Goal: Task Accomplishment & Management: Use online tool/utility

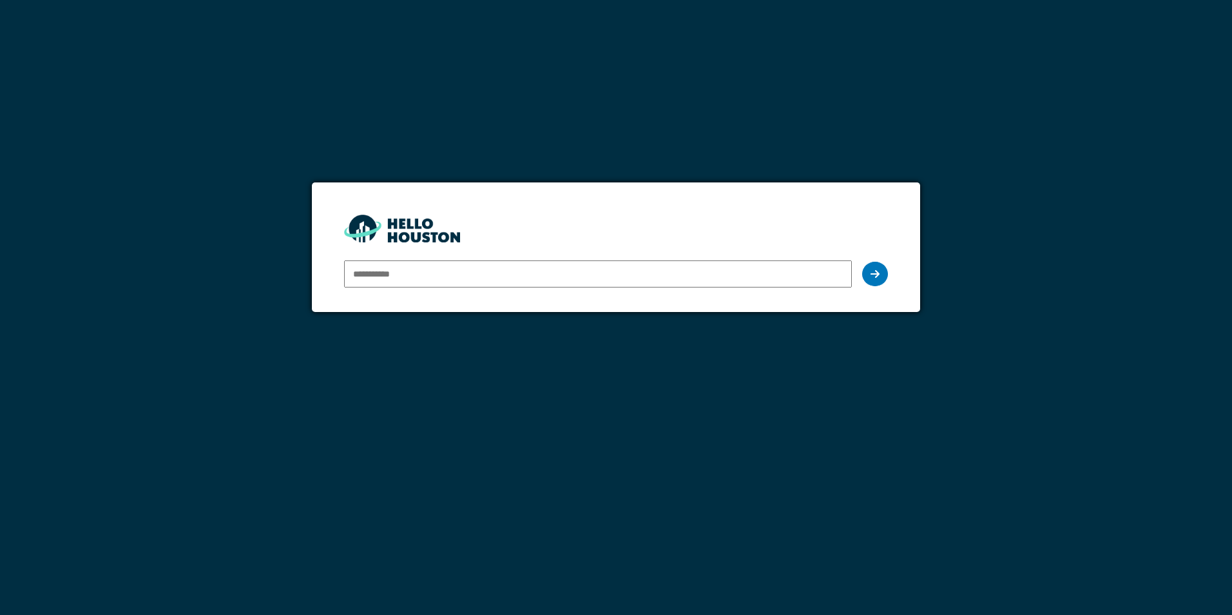
type input "**********"
click at [875, 269] on icon at bounding box center [874, 274] width 9 height 10
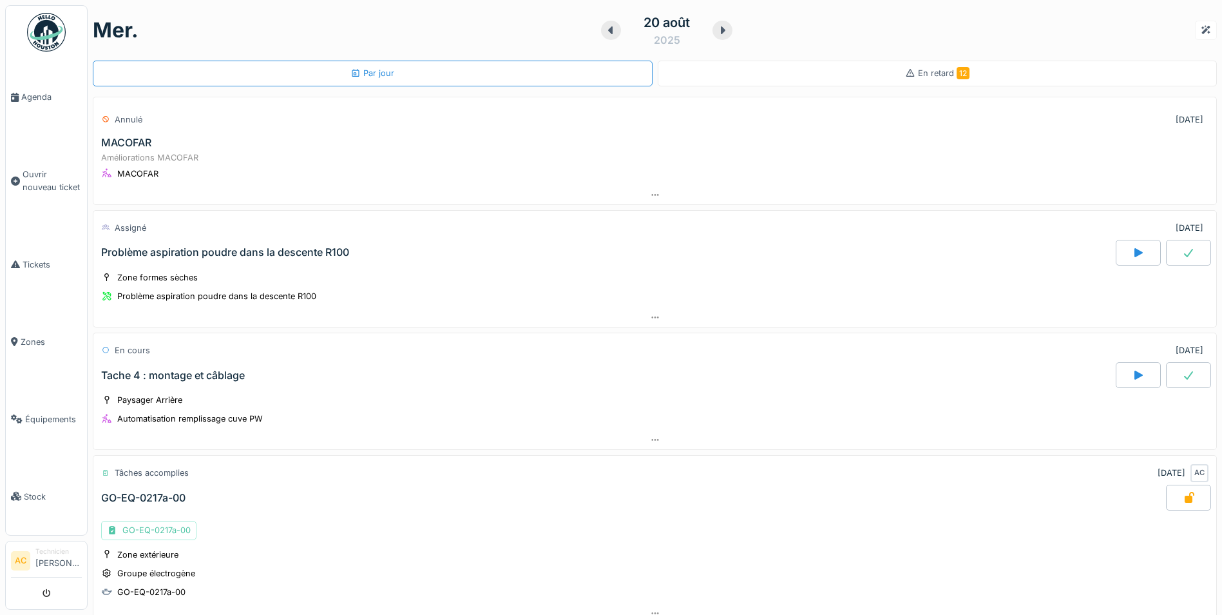
click at [56, 29] on img at bounding box center [46, 32] width 39 height 39
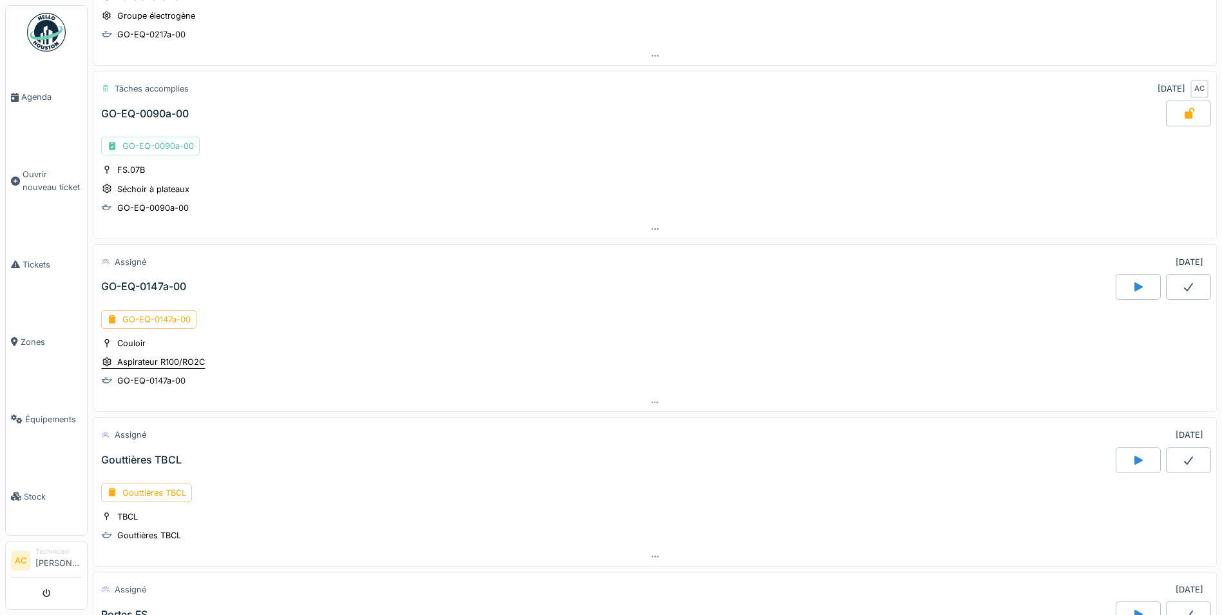
scroll to position [580, 0]
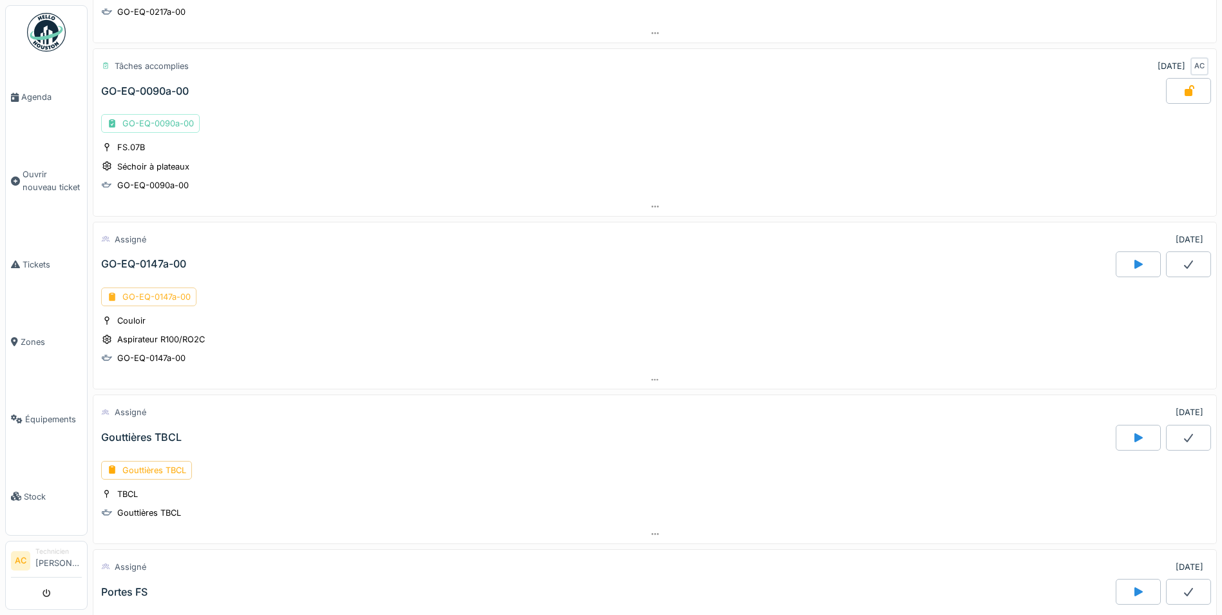
click at [138, 298] on div "GO-EQ-0147a-00" at bounding box center [148, 296] width 95 height 19
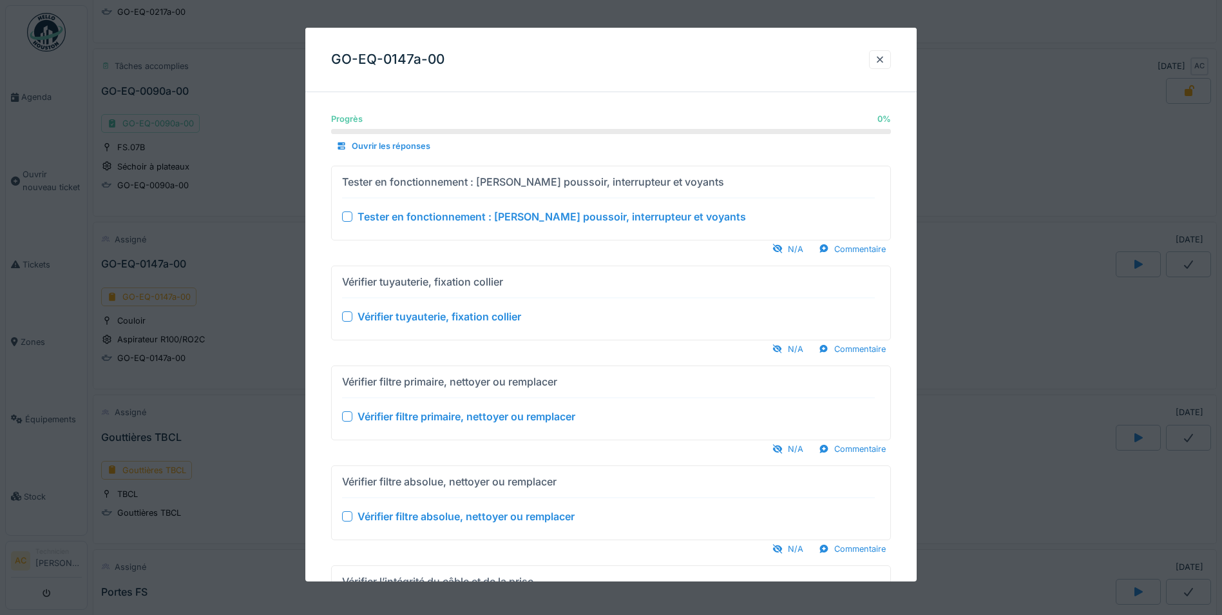
click at [343, 215] on div at bounding box center [347, 216] width 10 height 10
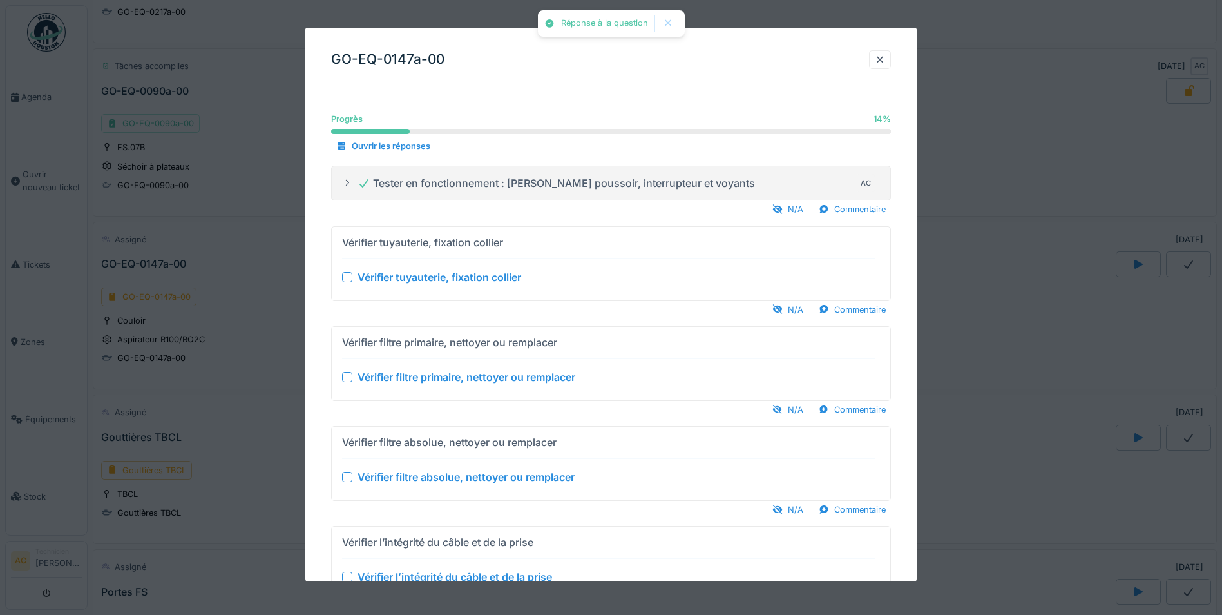
click at [345, 278] on div at bounding box center [347, 276] width 10 height 10
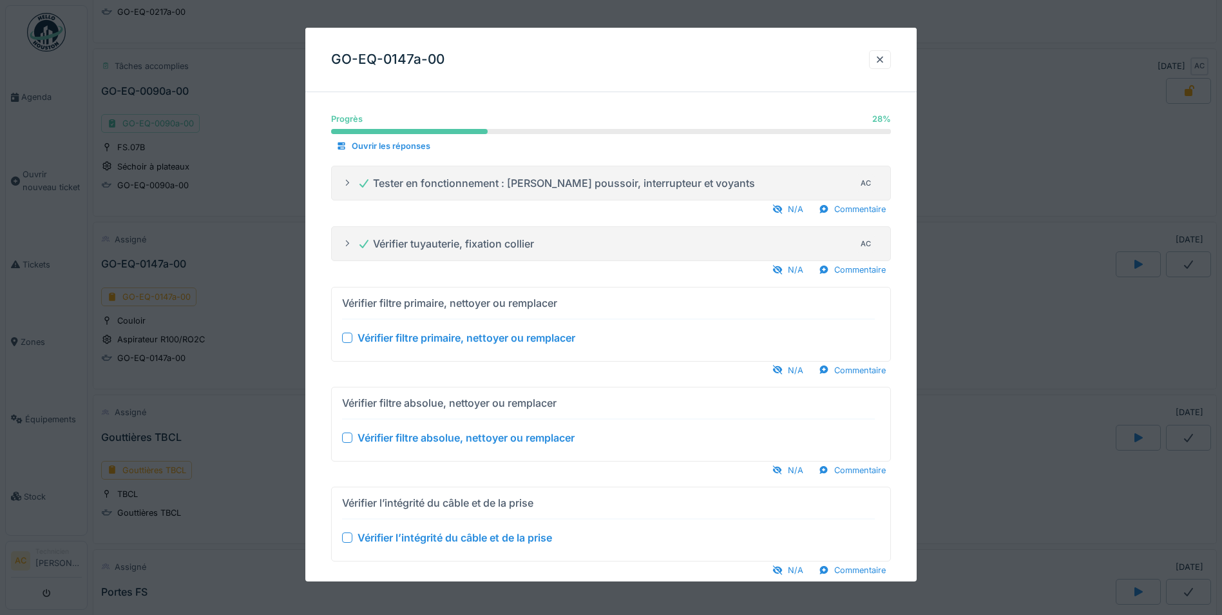
click at [348, 338] on div at bounding box center [347, 337] width 10 height 10
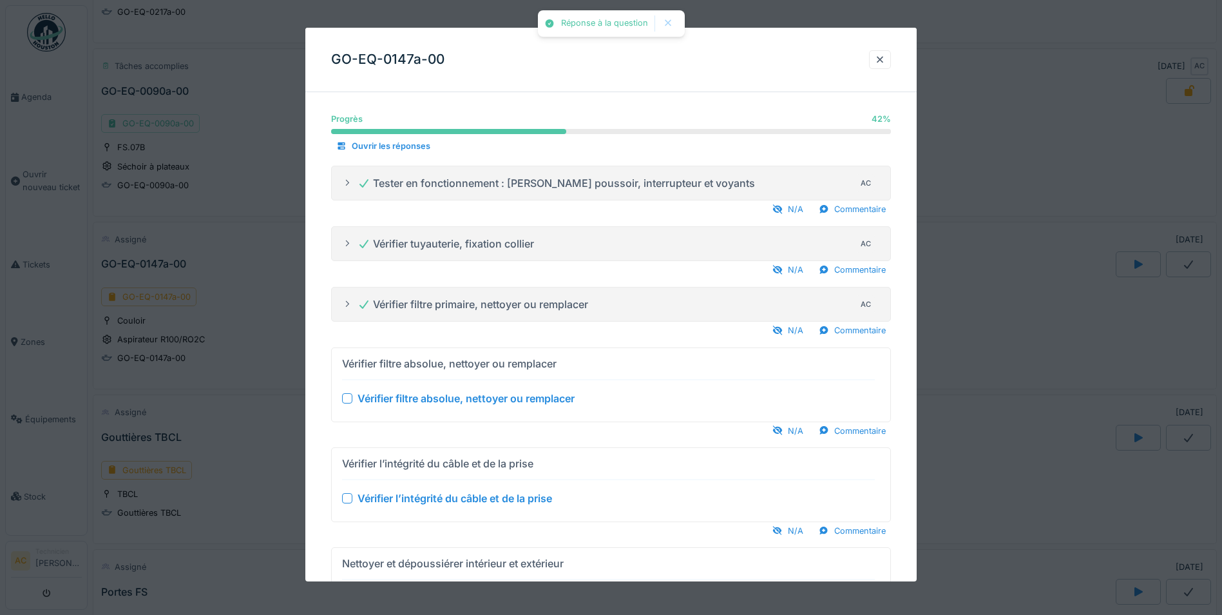
click at [351, 397] on div at bounding box center [347, 397] width 10 height 10
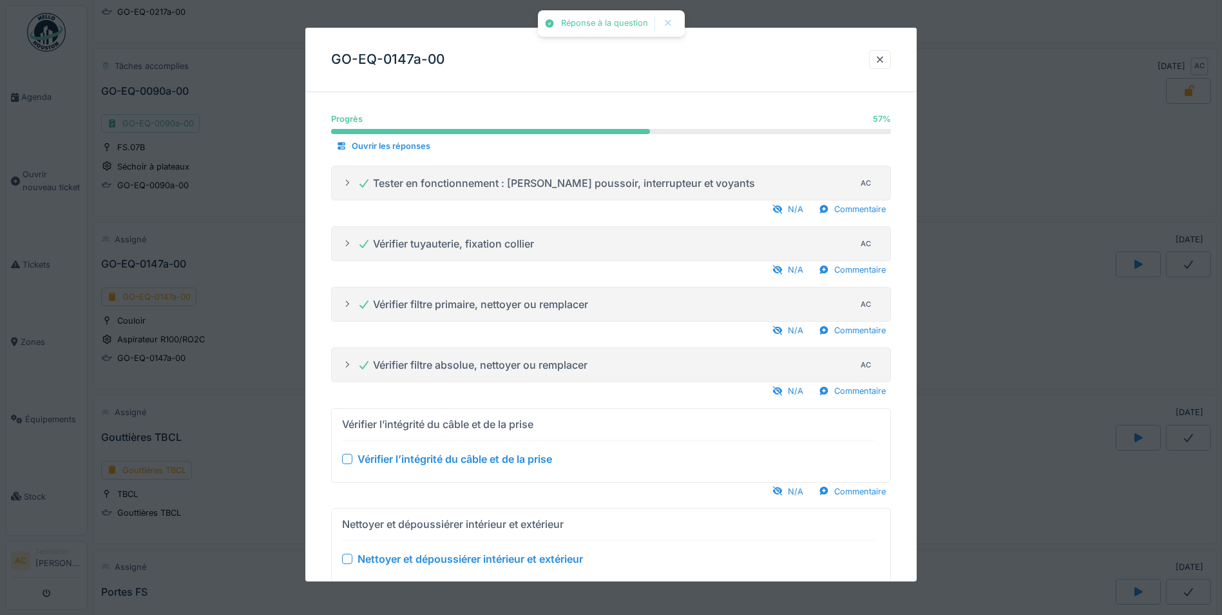
click at [345, 459] on div at bounding box center [347, 458] width 10 height 10
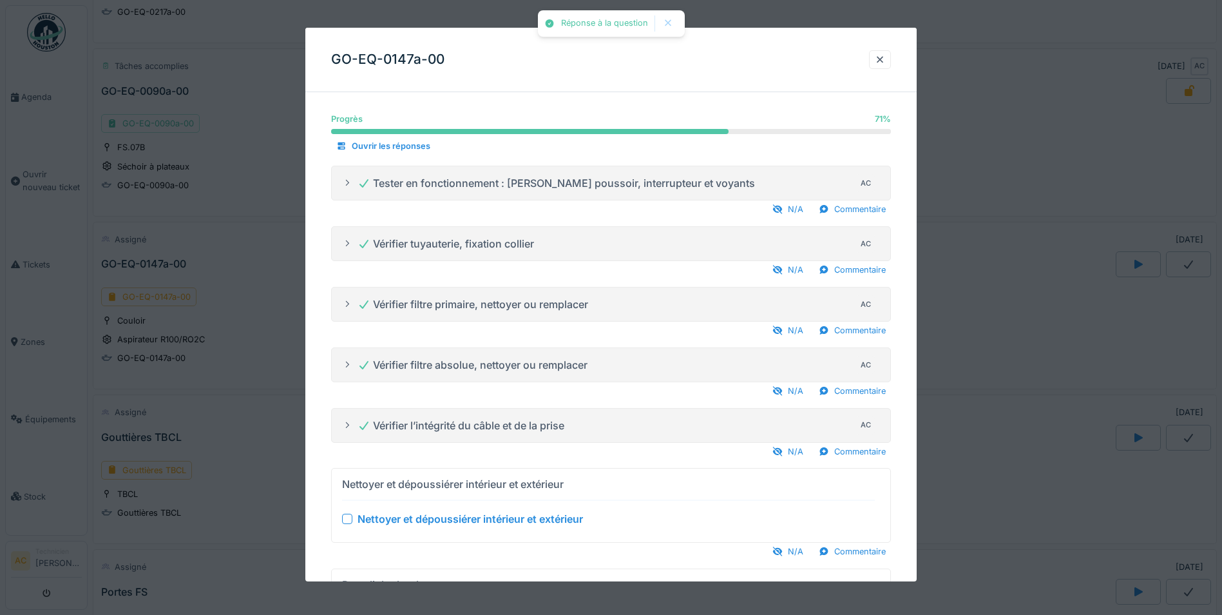
click at [347, 517] on div at bounding box center [347, 518] width 10 height 10
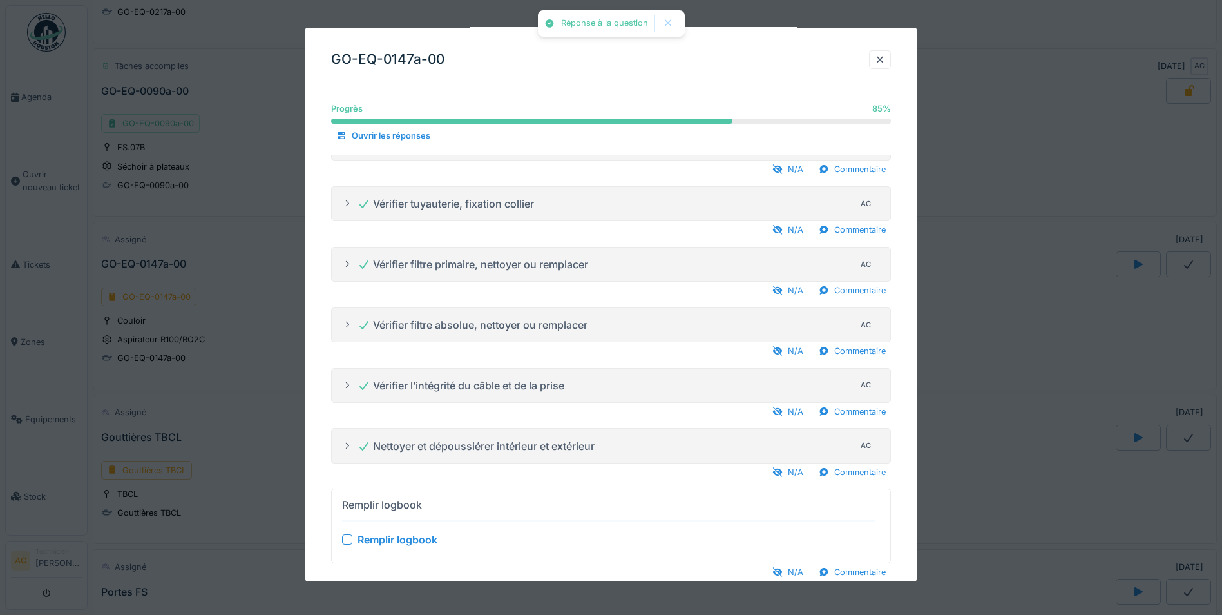
scroll to position [73, 0]
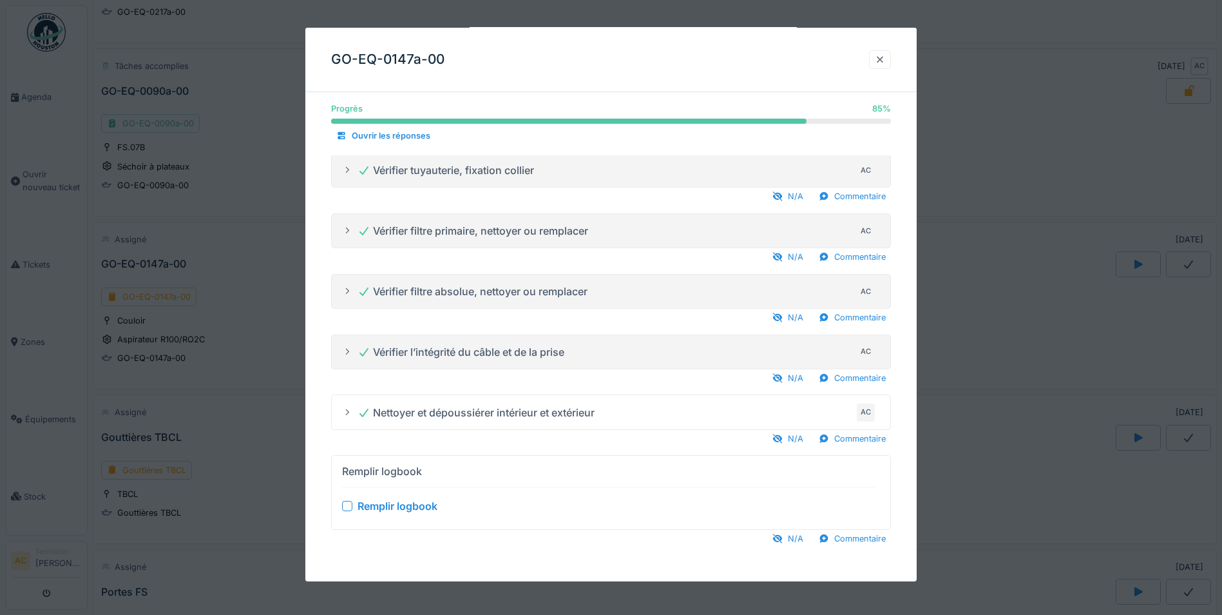
click at [885, 61] on div at bounding box center [880, 59] width 10 height 12
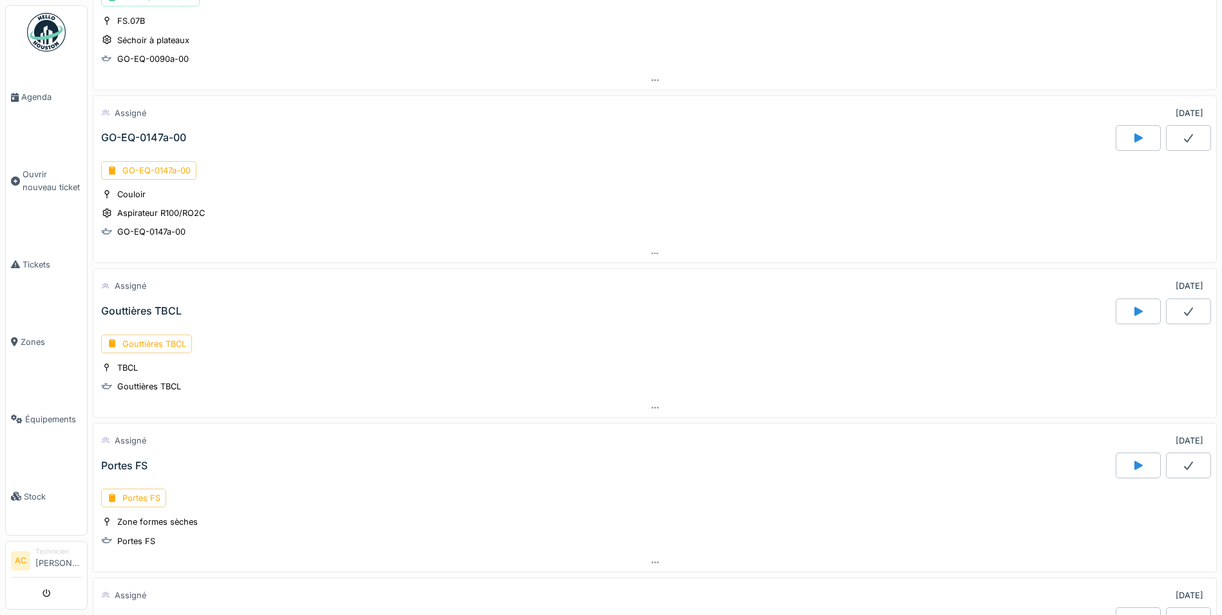
scroll to position [773, 0]
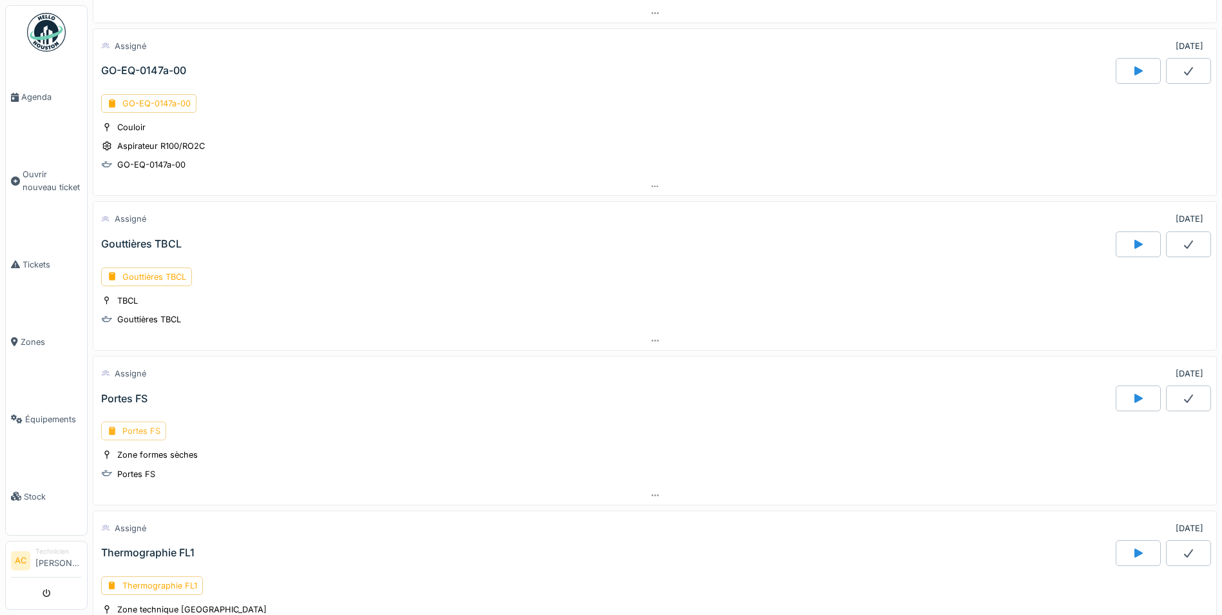
click at [124, 432] on div "Portes FS" at bounding box center [133, 430] width 65 height 19
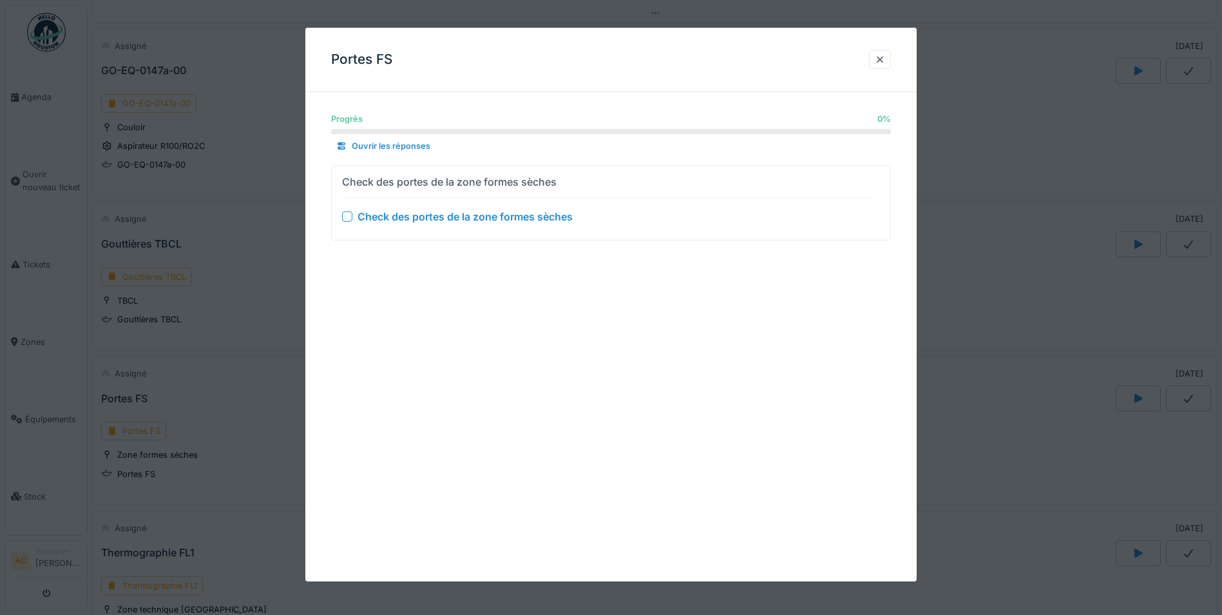
click at [347, 218] on div at bounding box center [347, 216] width 10 height 10
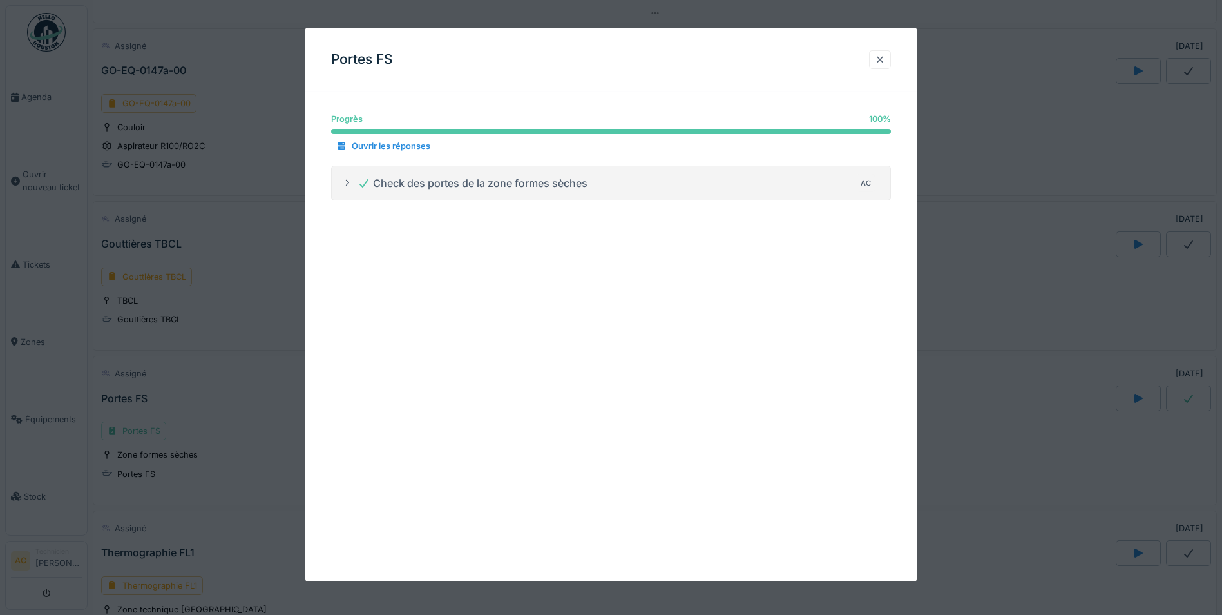
click at [885, 63] on div at bounding box center [880, 59] width 10 height 12
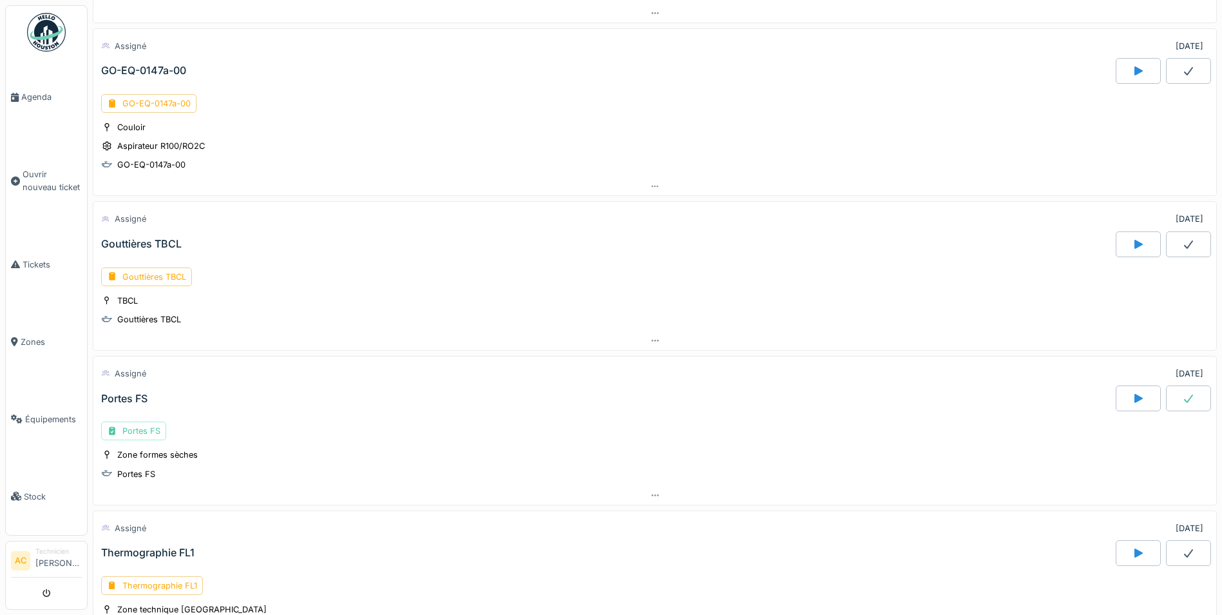
click at [1182, 394] on icon at bounding box center [1188, 398] width 13 height 10
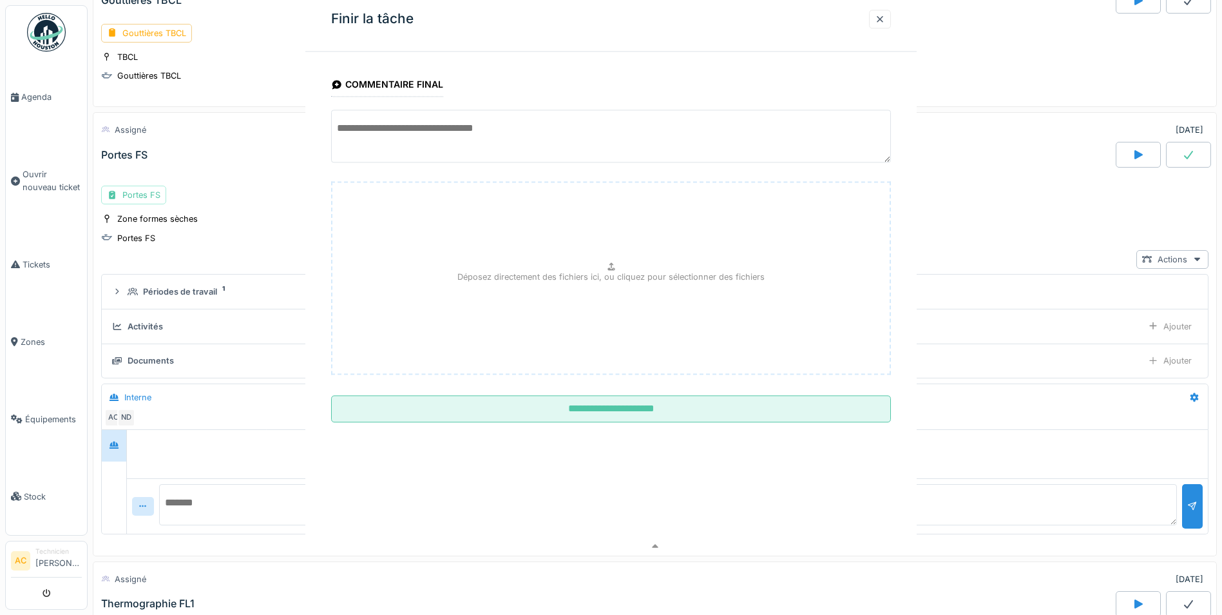
scroll to position [1077, 0]
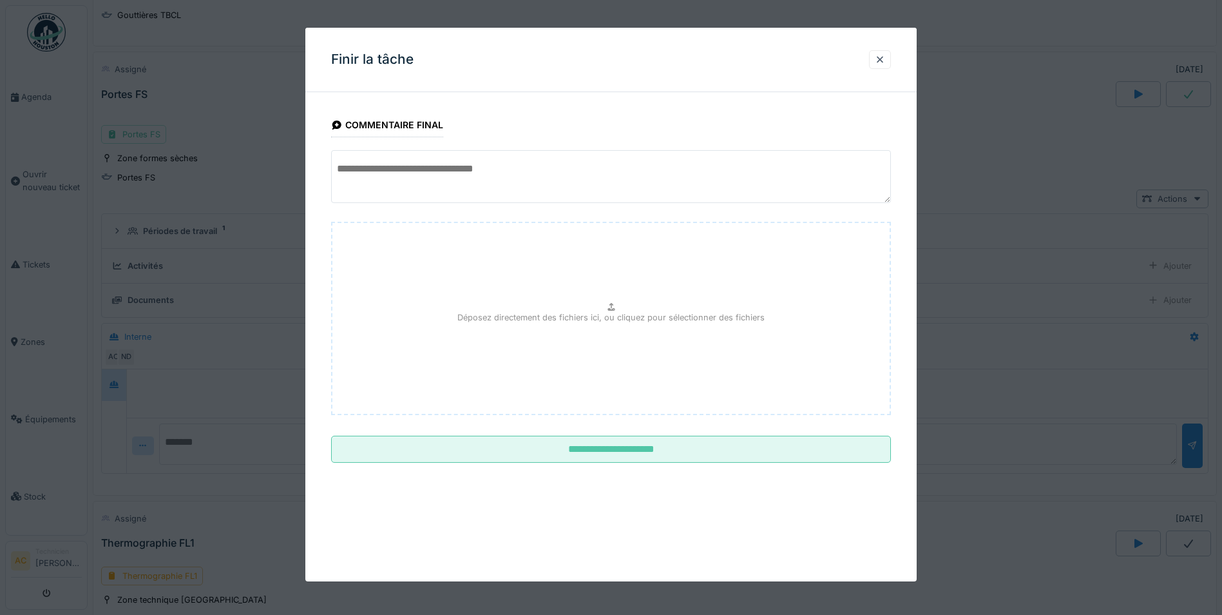
click at [479, 168] on textarea at bounding box center [611, 176] width 560 height 53
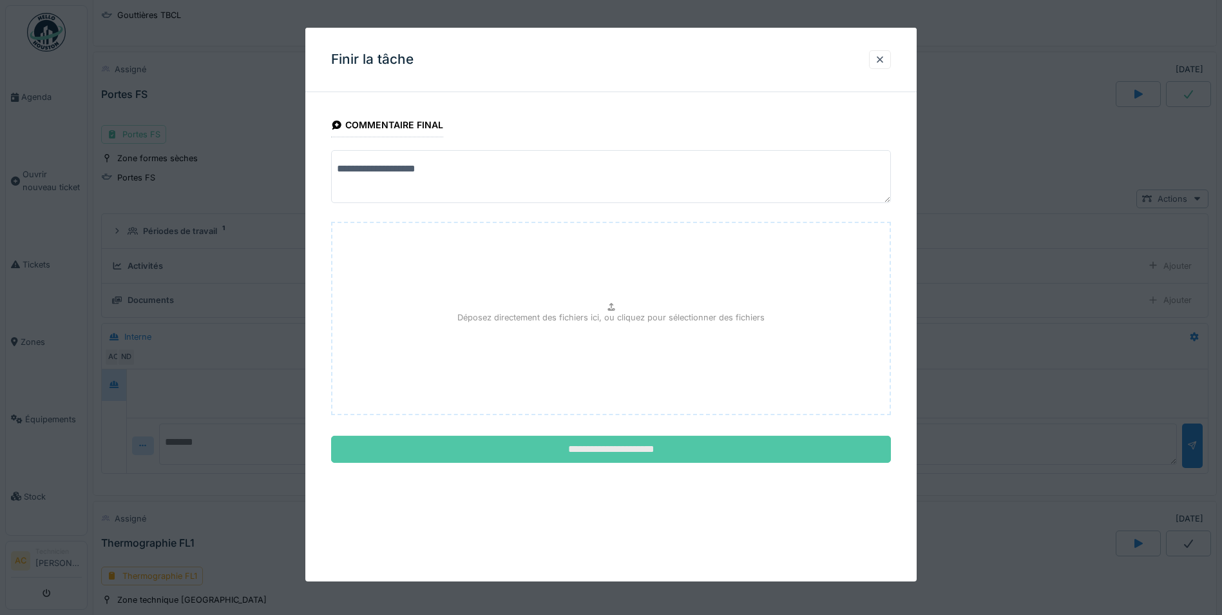
type textarea "**********"
click at [566, 446] on input "**********" at bounding box center [611, 448] width 560 height 27
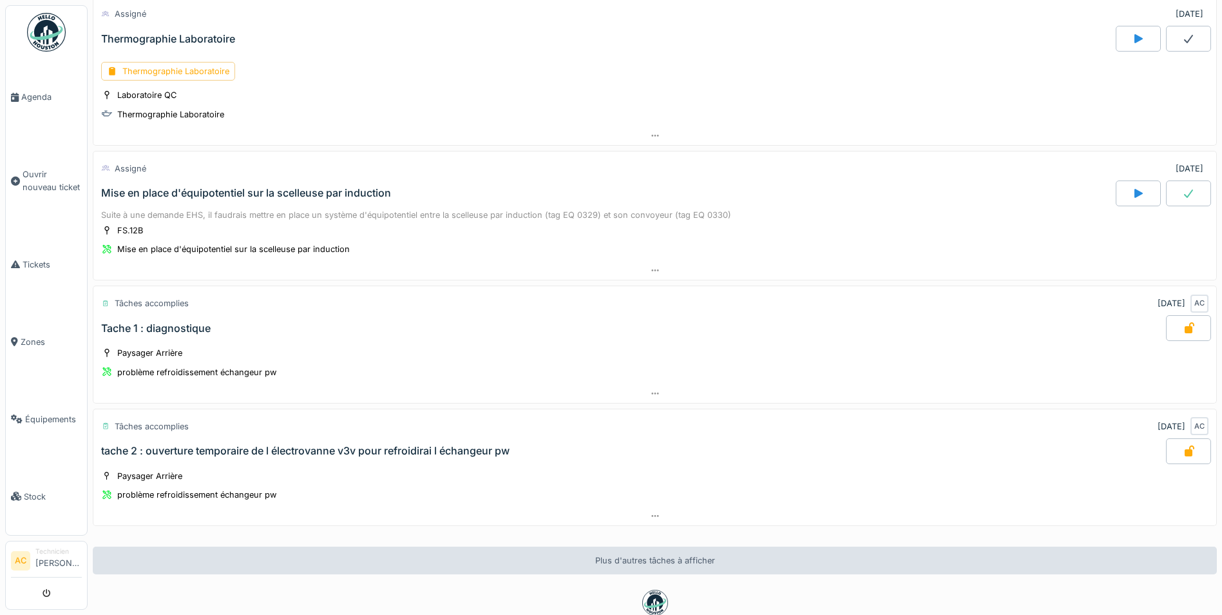
scroll to position [1464, 0]
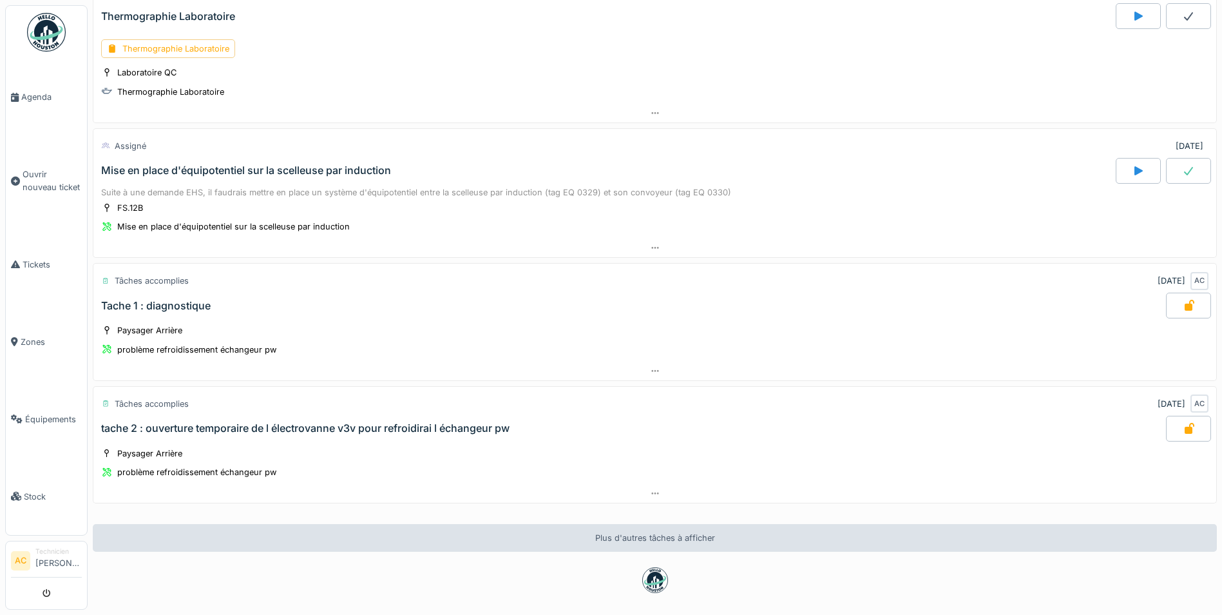
click at [122, 310] on div "Tache 1 : diagnostique" at bounding box center [156, 306] width 110 height 12
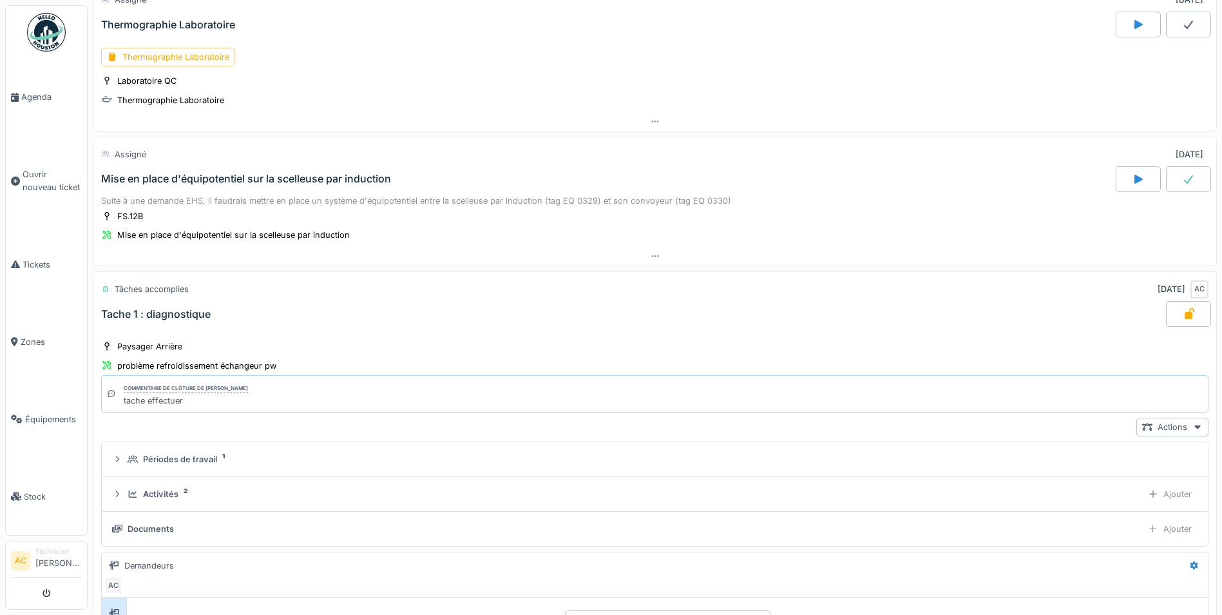
scroll to position [1417, 0]
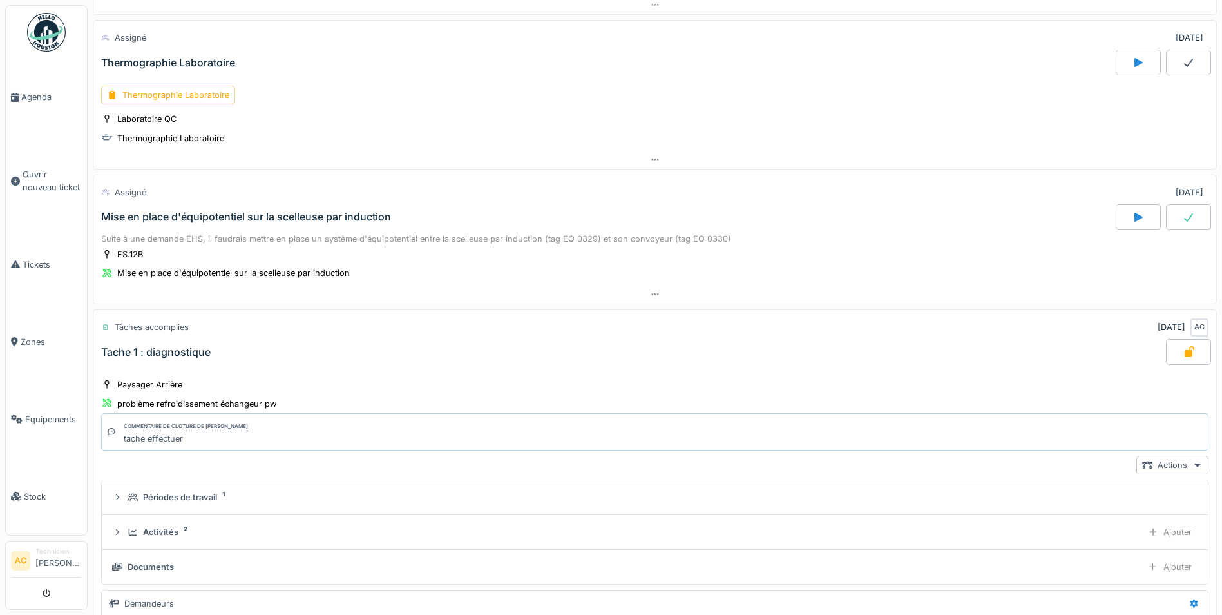
click at [118, 347] on div "Tache 1 : diagnostique" at bounding box center [156, 352] width 110 height 12
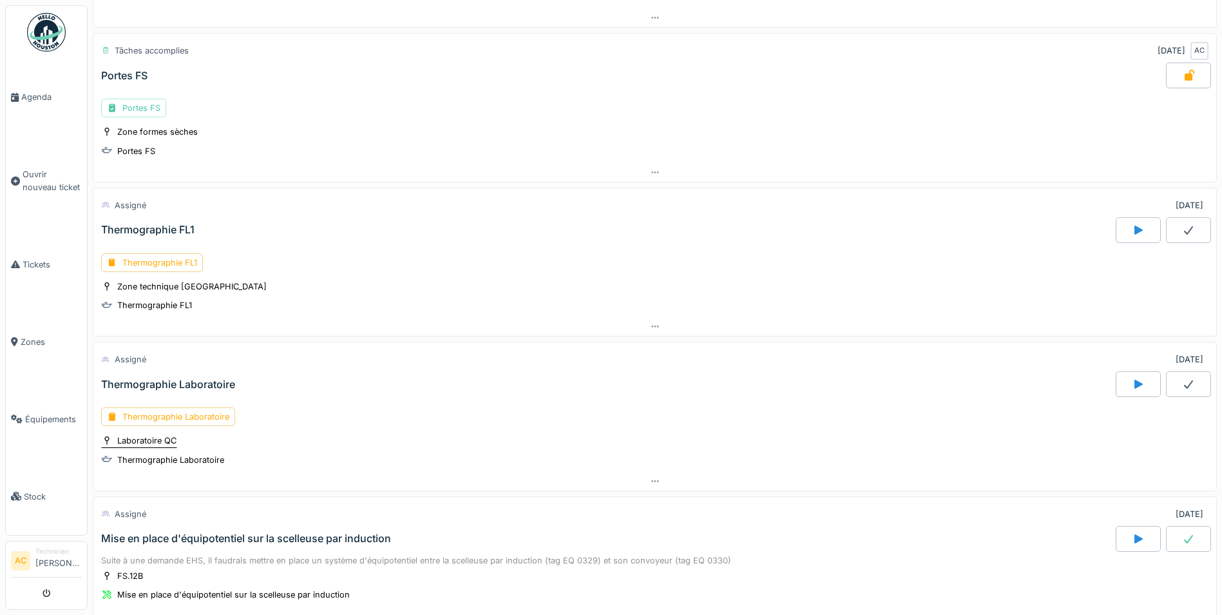
scroll to position [1095, 0]
click at [160, 412] on div "Thermographie Laboratoire" at bounding box center [168, 417] width 134 height 19
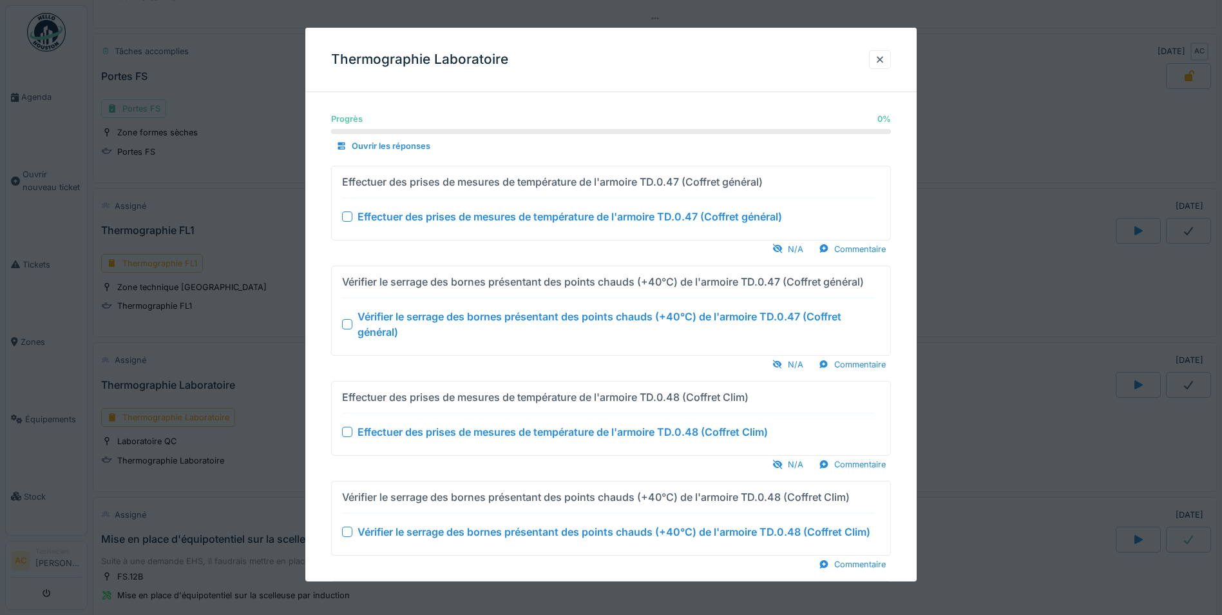
scroll to position [0, 0]
click at [885, 62] on div at bounding box center [880, 59] width 10 height 12
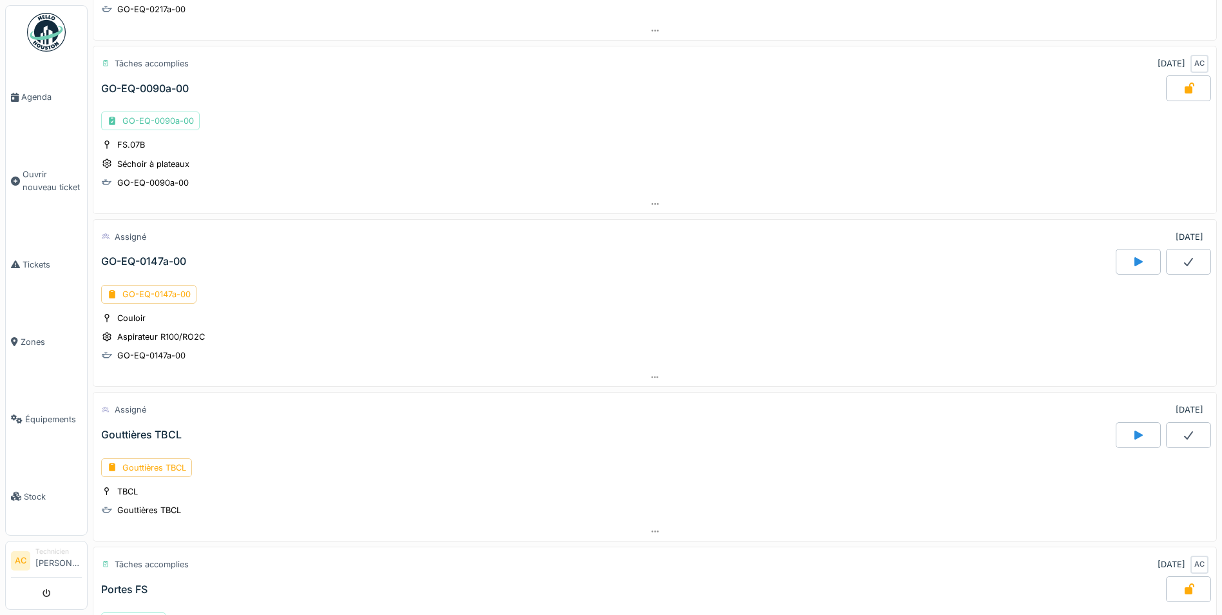
scroll to position [580, 0]
click at [167, 299] on div "GO-EQ-0147a-00" at bounding box center [148, 296] width 95 height 19
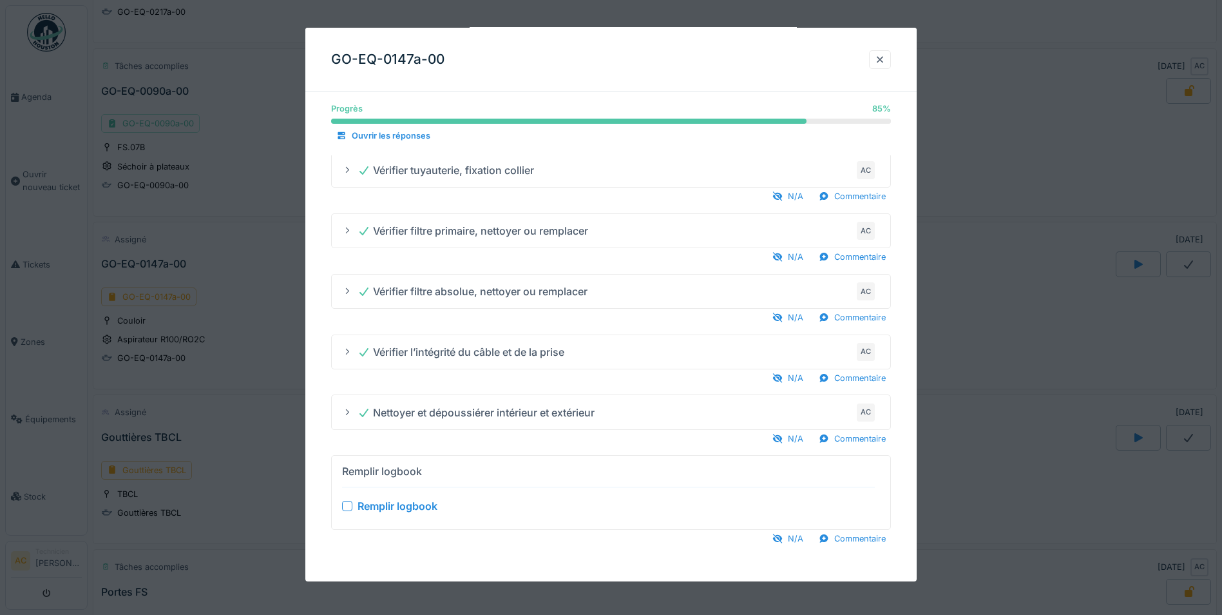
scroll to position [10, 0]
click at [341, 504] on summary "Remplir logbook Remplir logbook" at bounding box center [611, 492] width 548 height 63
click at [350, 507] on div at bounding box center [347, 506] width 10 height 10
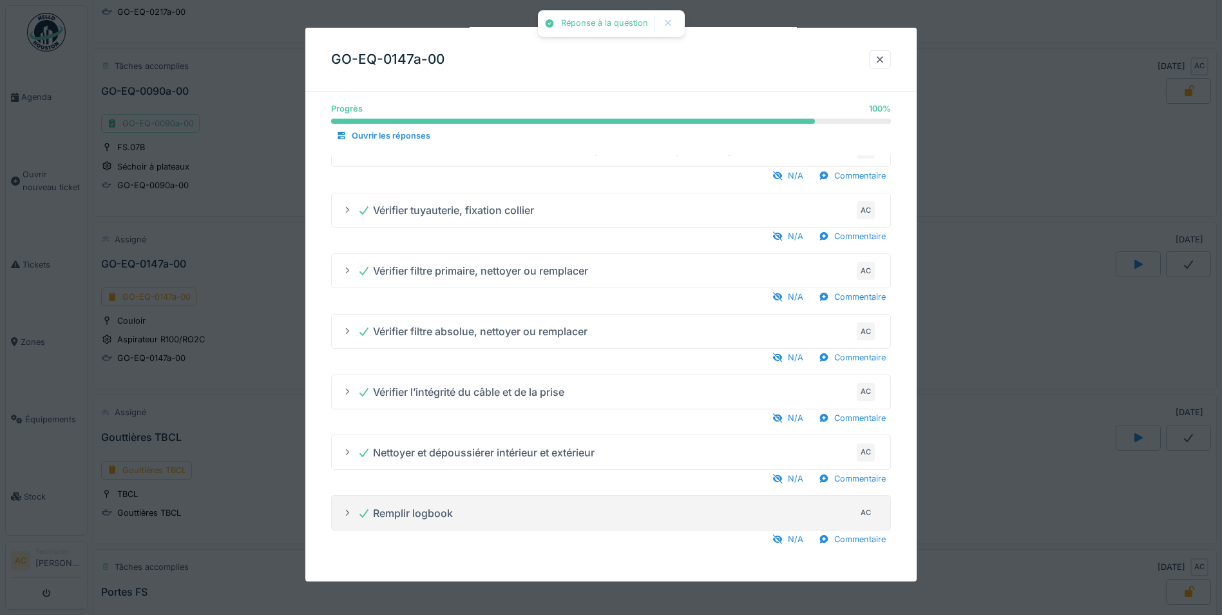
scroll to position [33, 0]
click at [881, 62] on div at bounding box center [880, 59] width 10 height 12
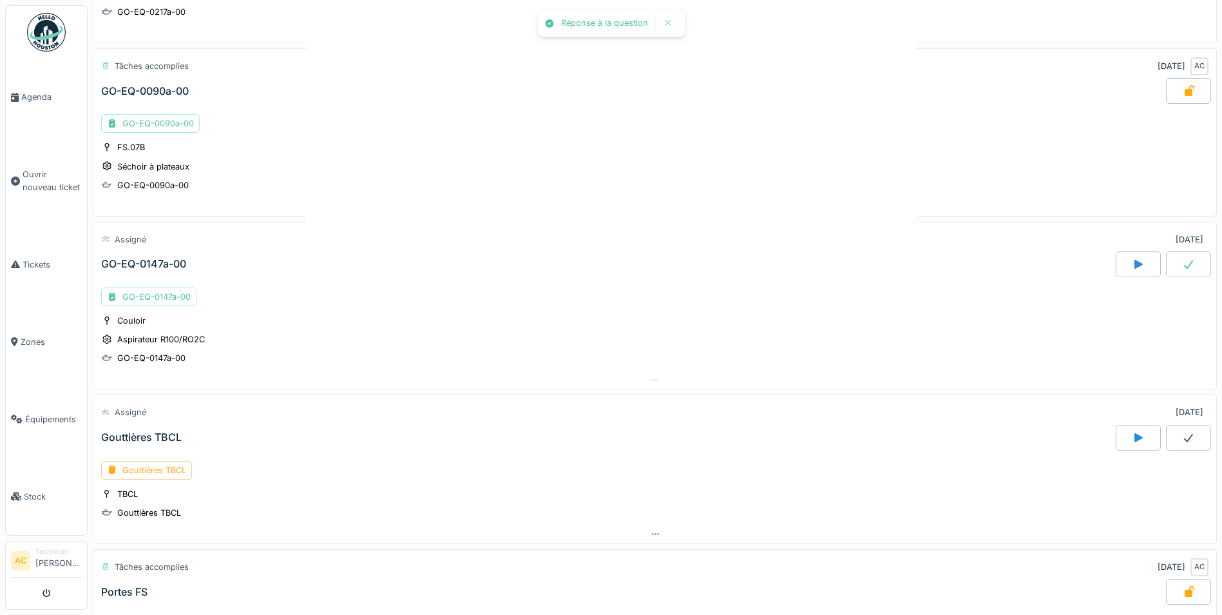
scroll to position [0, 0]
click at [1184, 260] on icon at bounding box center [1188, 264] width 9 height 8
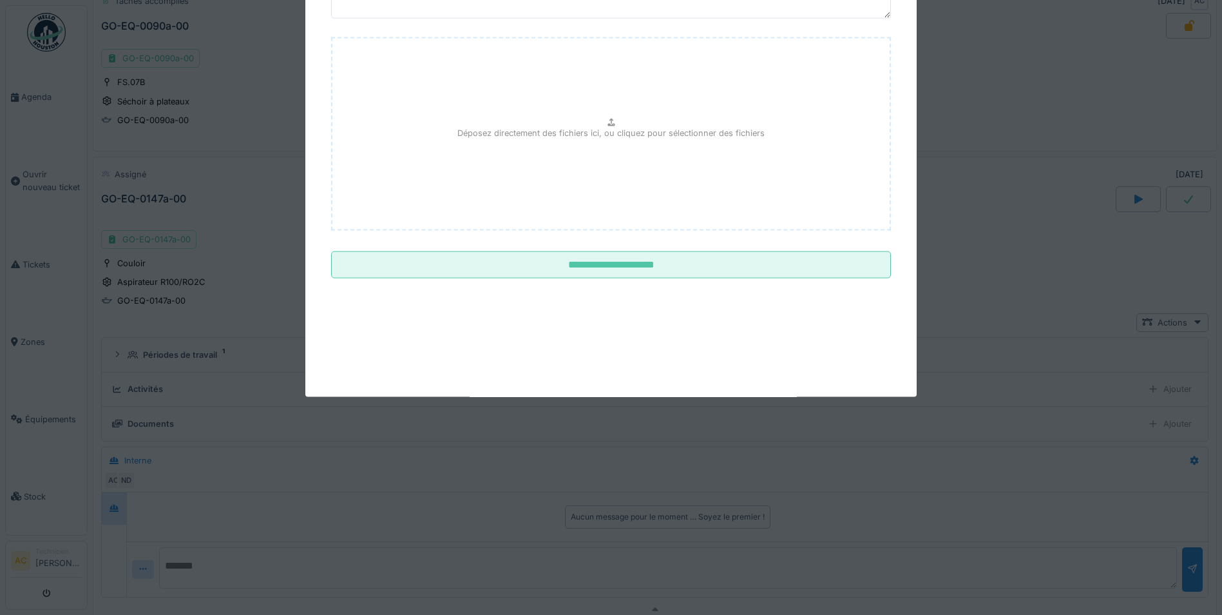
scroll to position [750, 0]
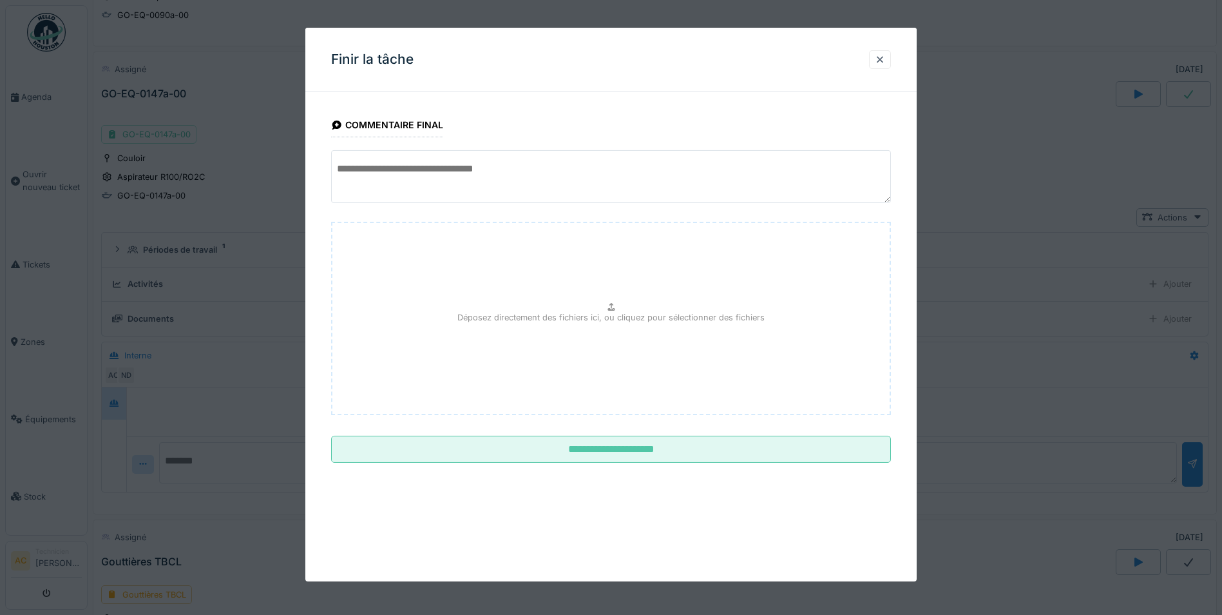
click at [501, 160] on textarea at bounding box center [611, 176] width 560 height 53
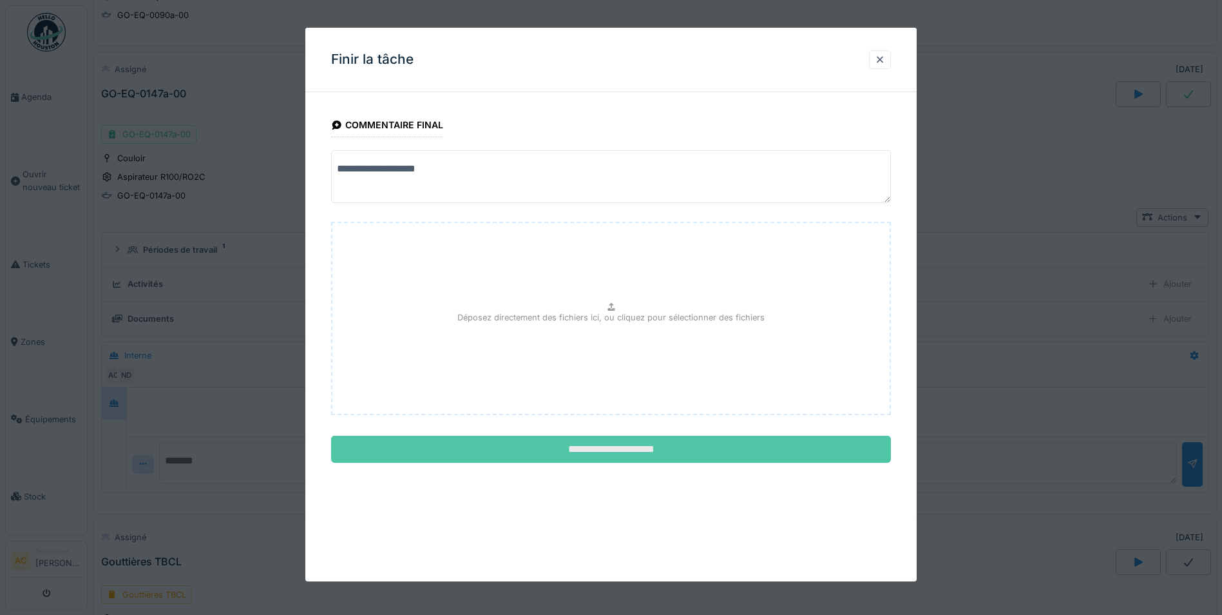
type textarea "**********"
click at [488, 452] on input "**********" at bounding box center [611, 448] width 560 height 27
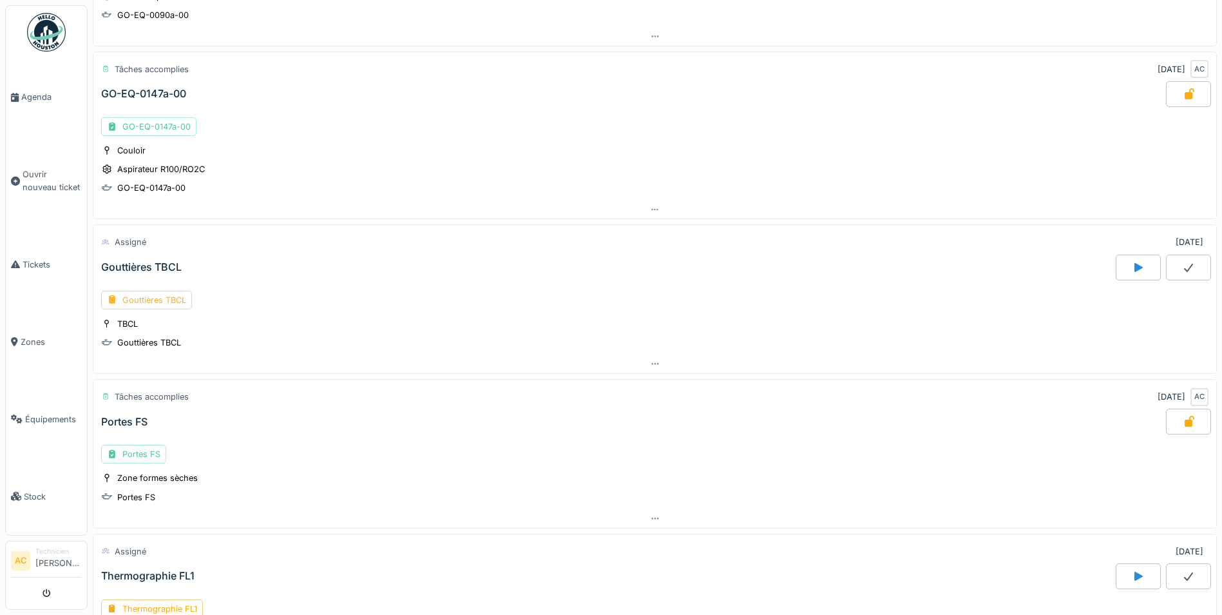
click at [139, 300] on div "Gouttières TBCL" at bounding box center [146, 300] width 91 height 19
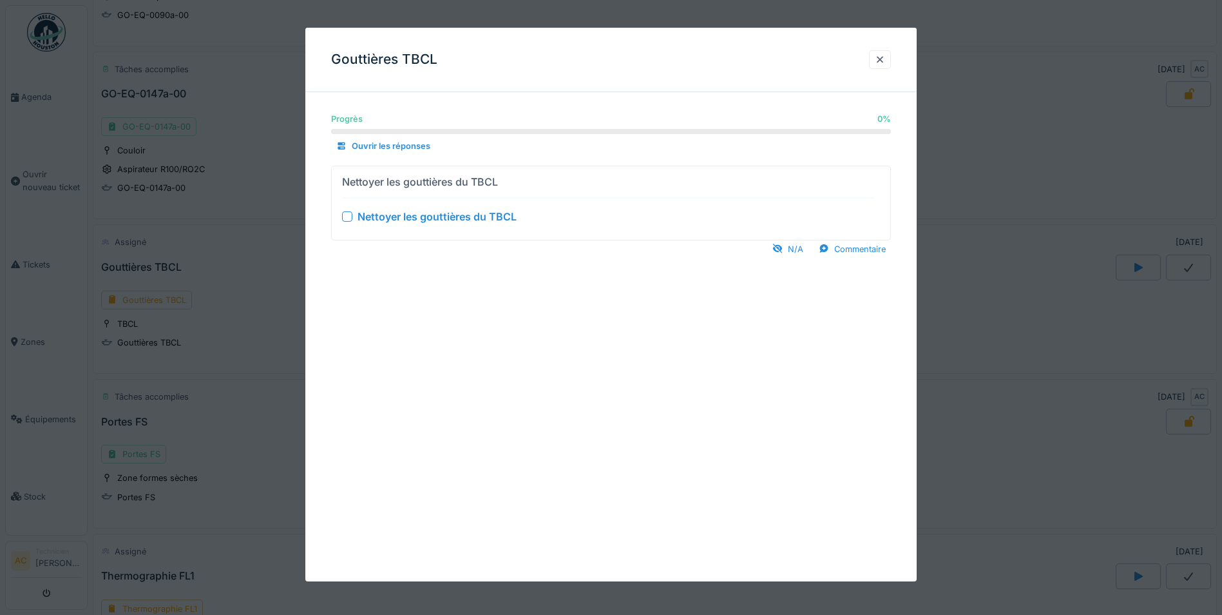
click at [348, 215] on div at bounding box center [347, 216] width 10 height 10
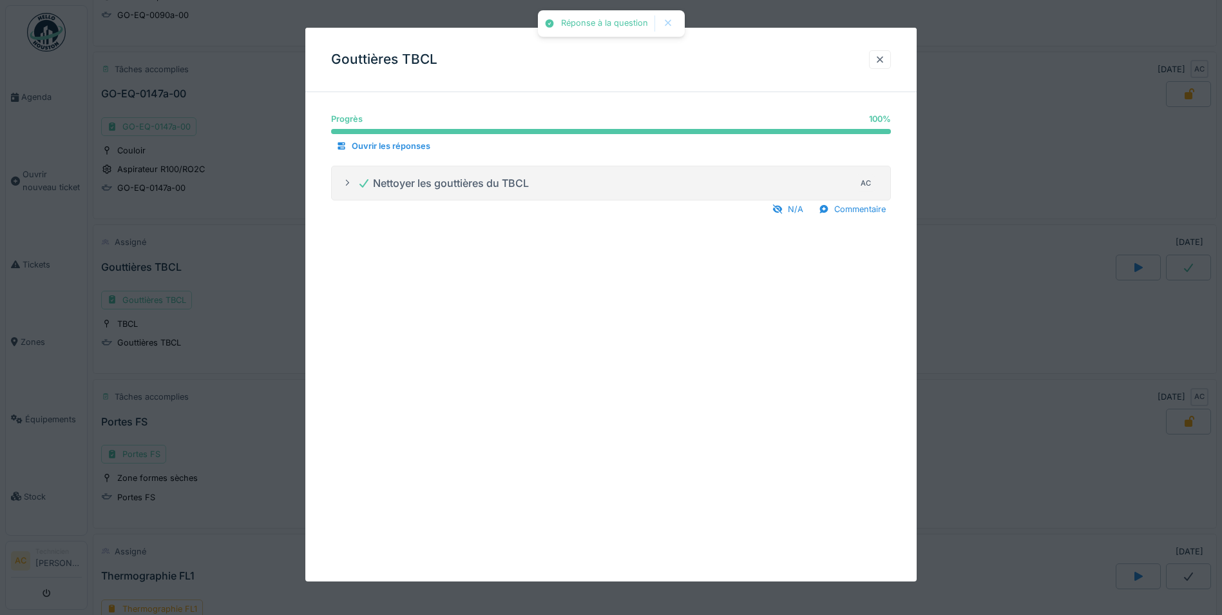
click at [891, 59] on div at bounding box center [880, 59] width 22 height 19
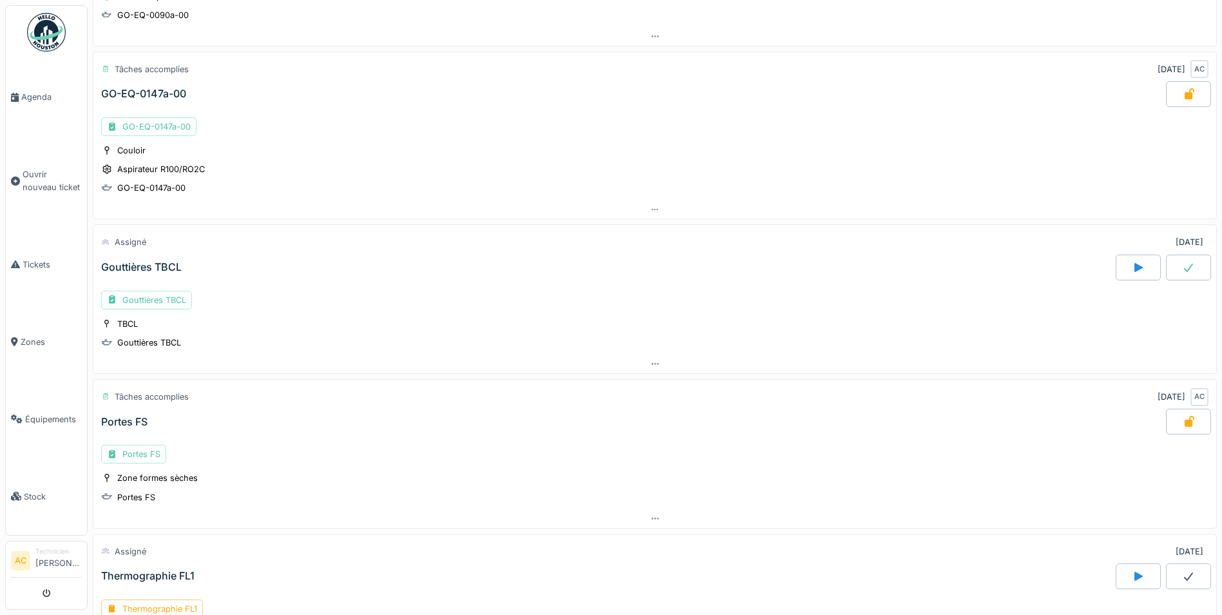
click at [1182, 267] on icon at bounding box center [1188, 267] width 13 height 10
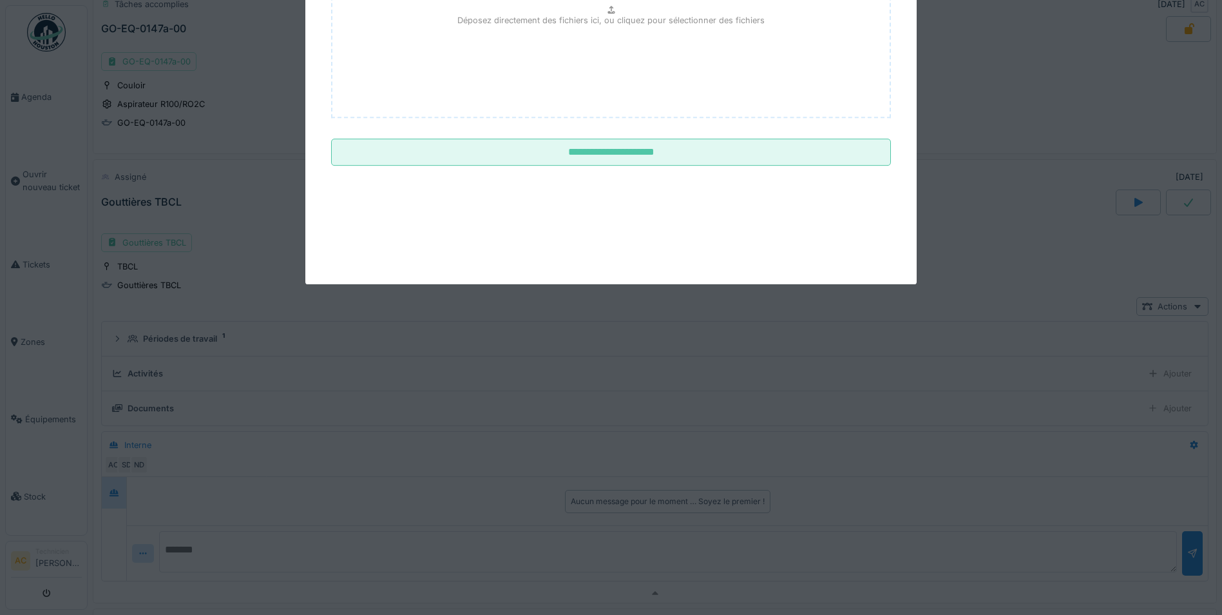
scroll to position [922, 0]
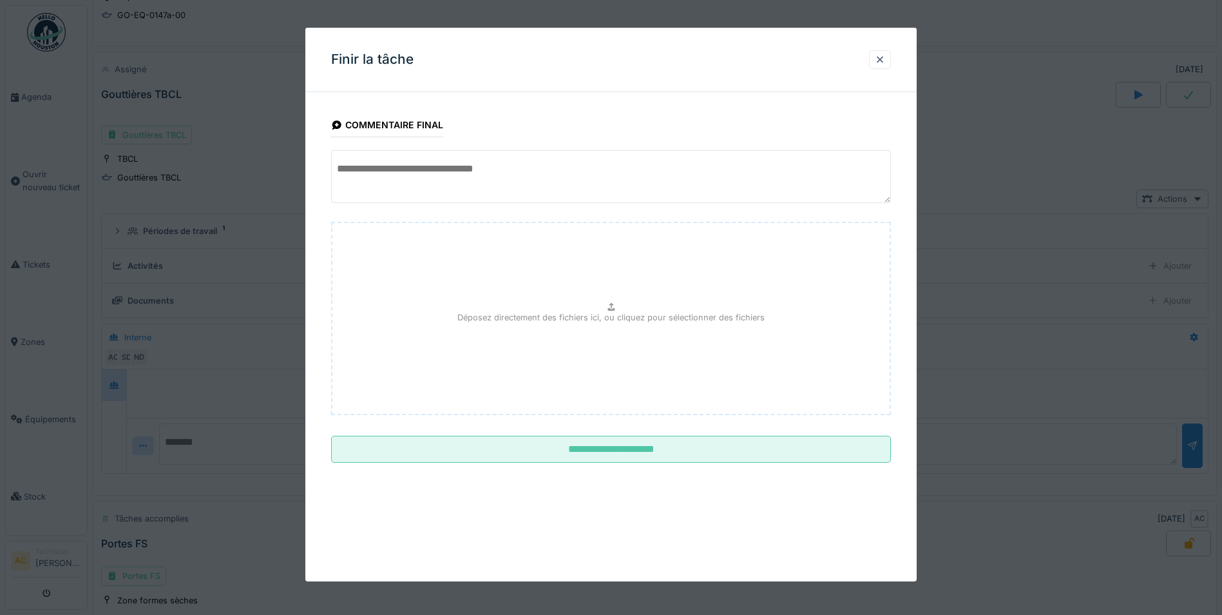
click at [464, 179] on textarea at bounding box center [611, 176] width 560 height 53
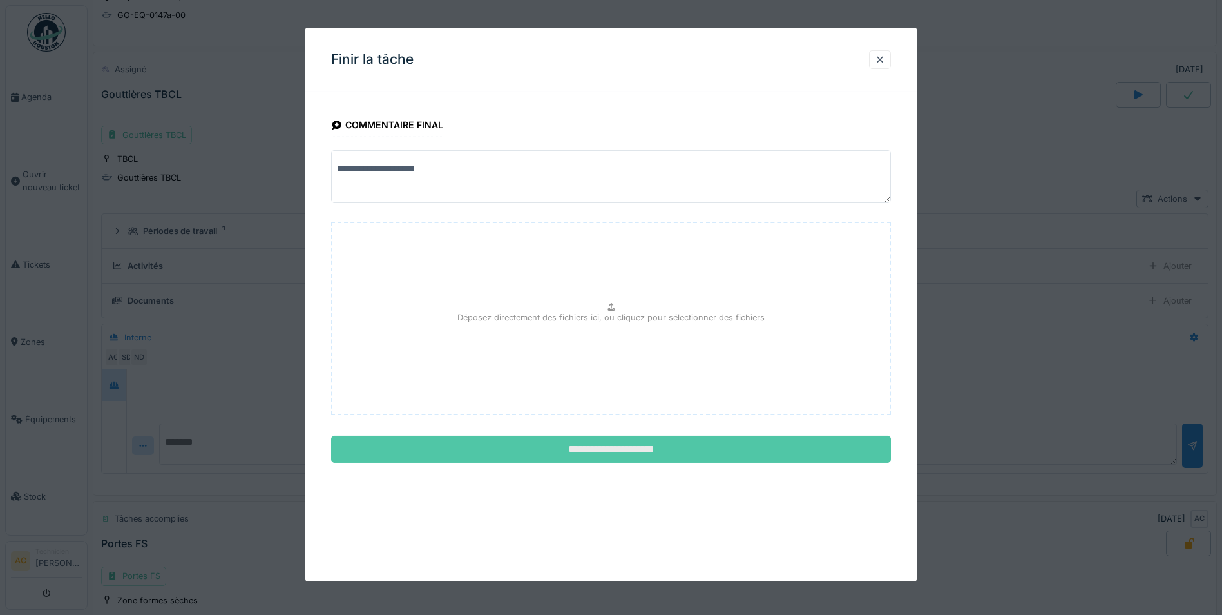
type textarea "**********"
click at [568, 459] on input "**********" at bounding box center [611, 448] width 560 height 27
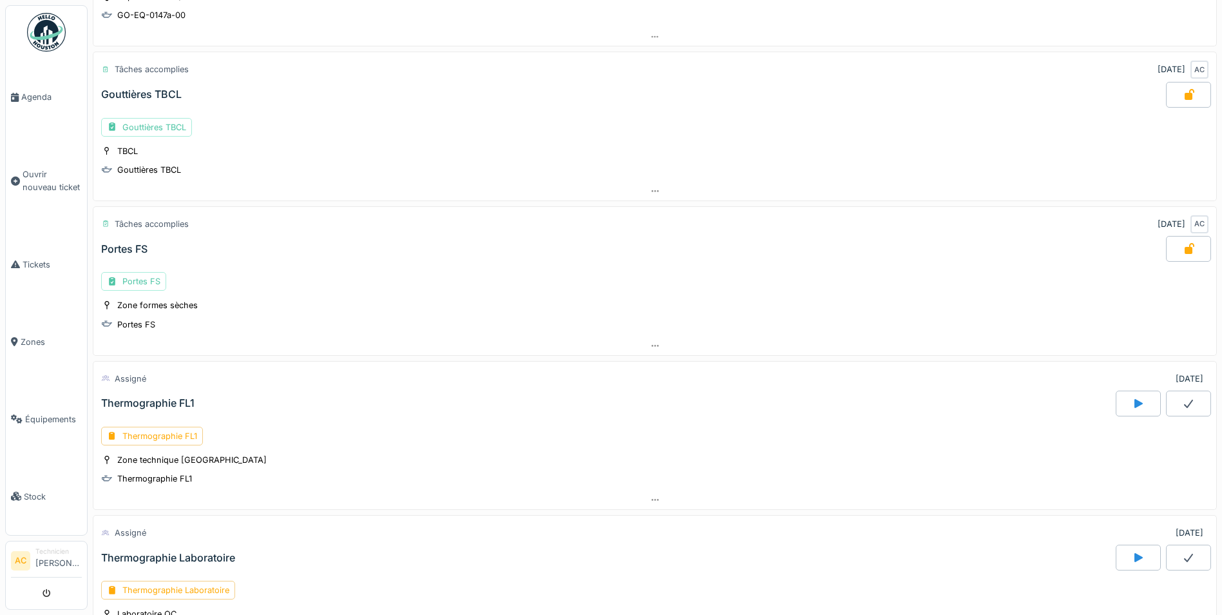
scroll to position [987, 0]
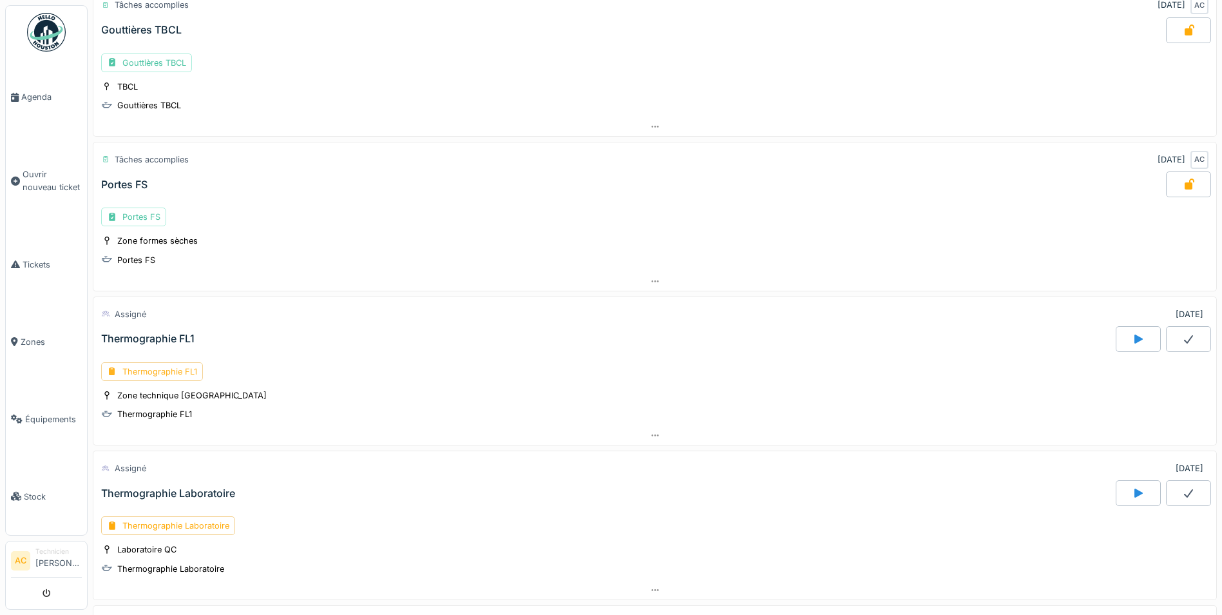
click at [175, 377] on div "Thermographie FL1" at bounding box center [152, 371] width 102 height 19
